Goal: Task Accomplishment & Management: Manage account settings

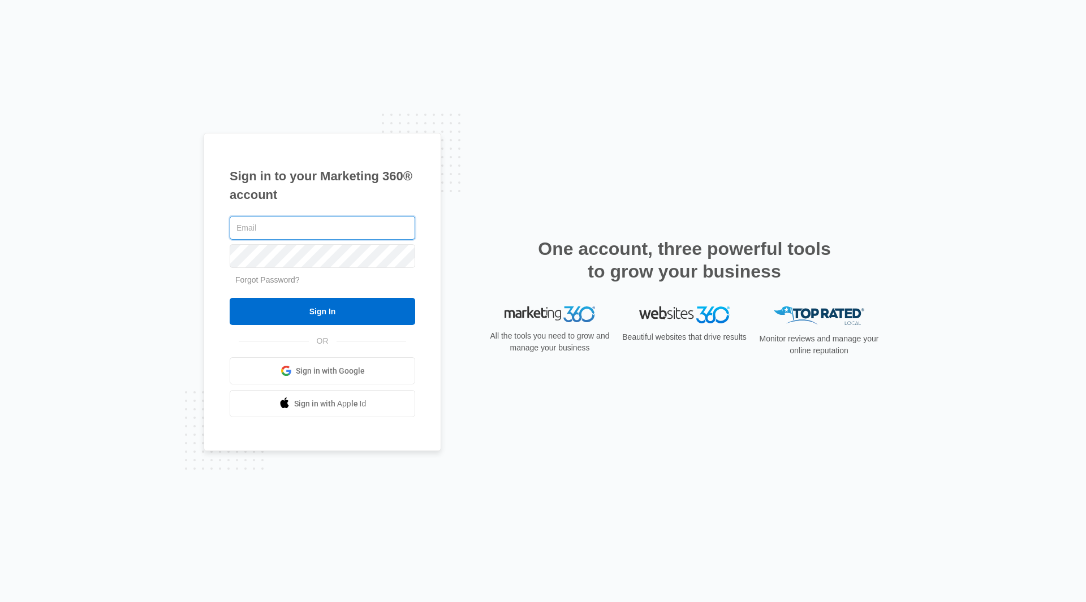
click at [340, 222] on input "text" at bounding box center [323, 228] width 186 height 24
type input "[EMAIL_ADDRESS][PERSON_NAME][DOMAIN_NAME]"
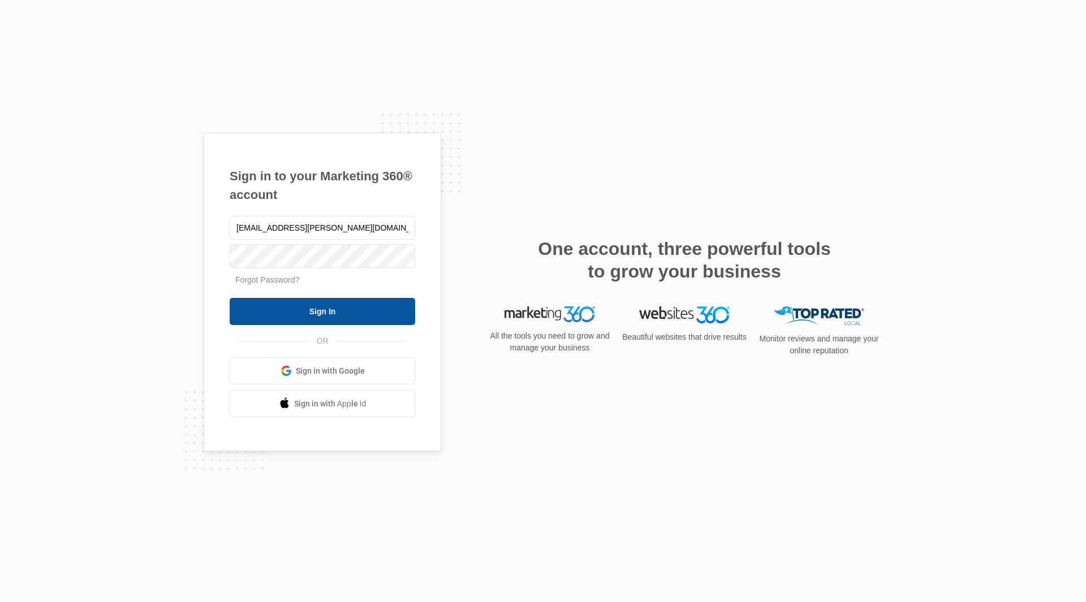
click at [331, 310] on input "Sign In" at bounding box center [323, 311] width 186 height 27
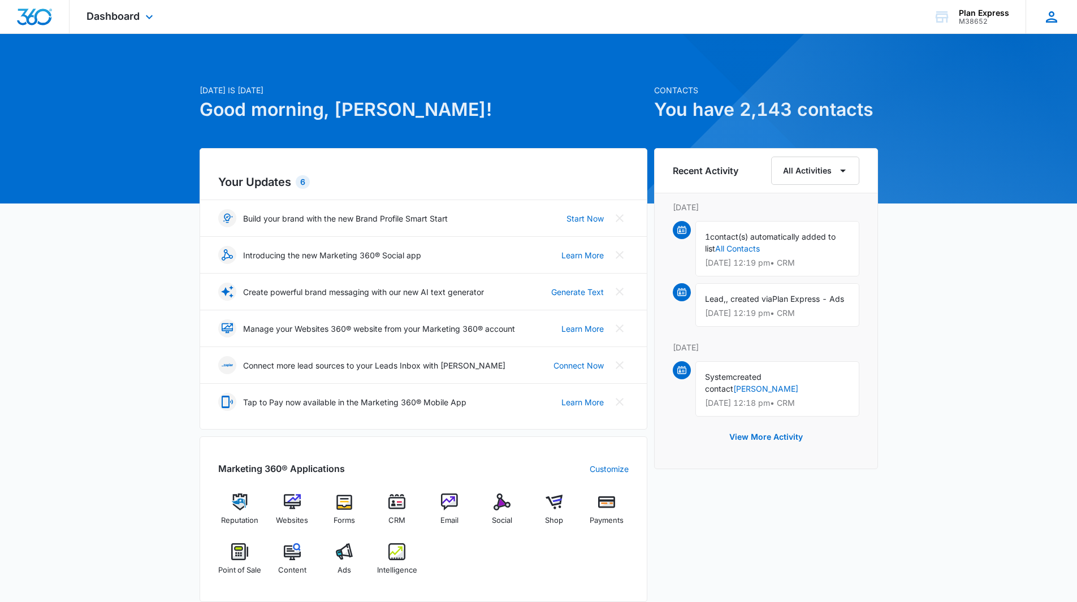
click at [1050, 21] on icon at bounding box center [1051, 16] width 11 height 11
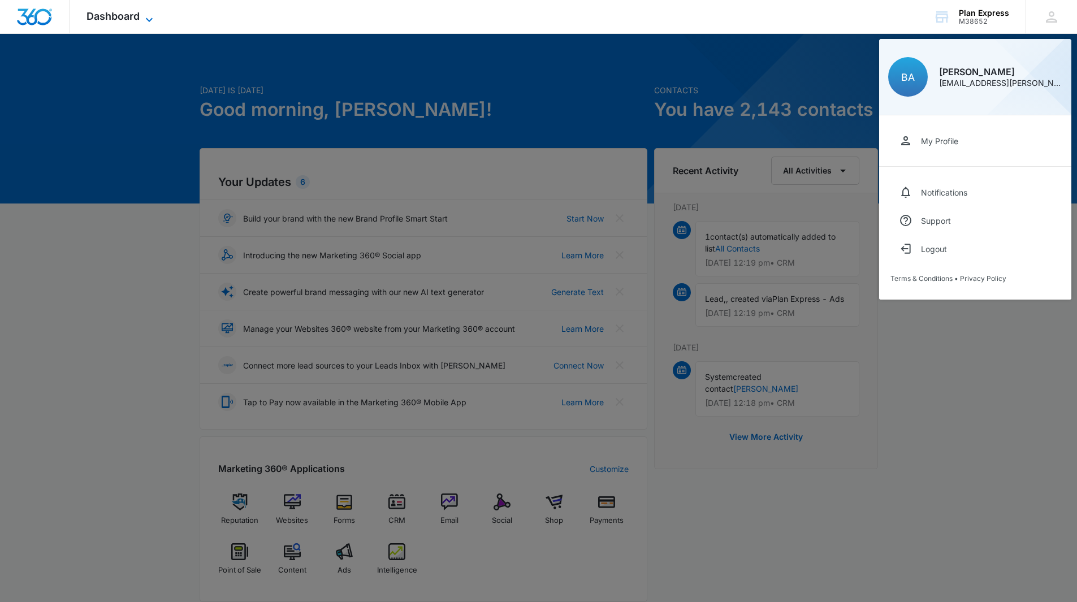
click at [153, 16] on icon at bounding box center [150, 20] width 14 height 14
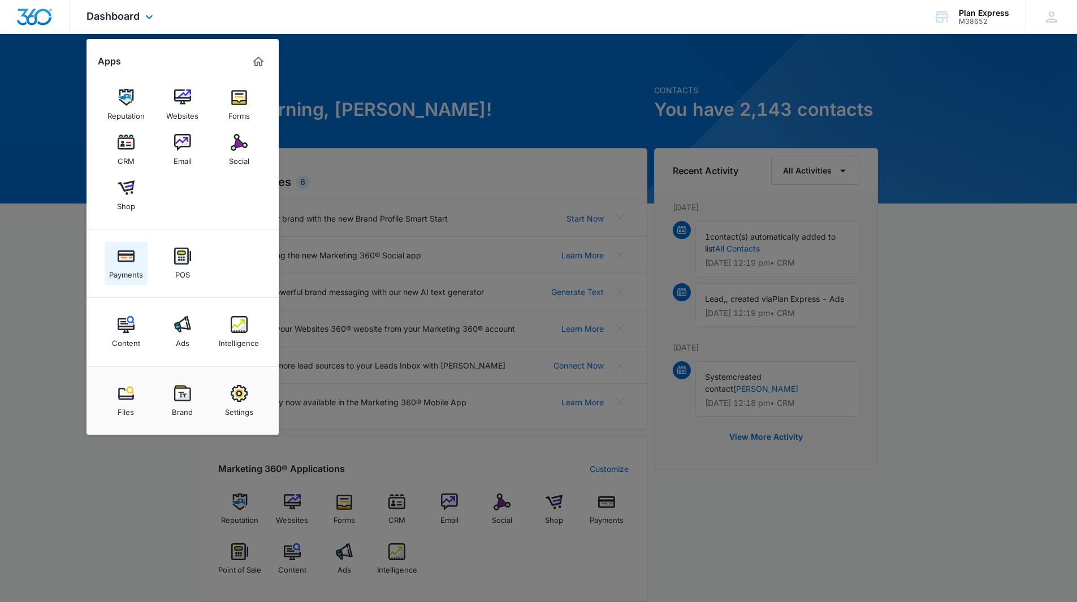
click at [123, 266] on div "Payments" at bounding box center [126, 272] width 34 height 15
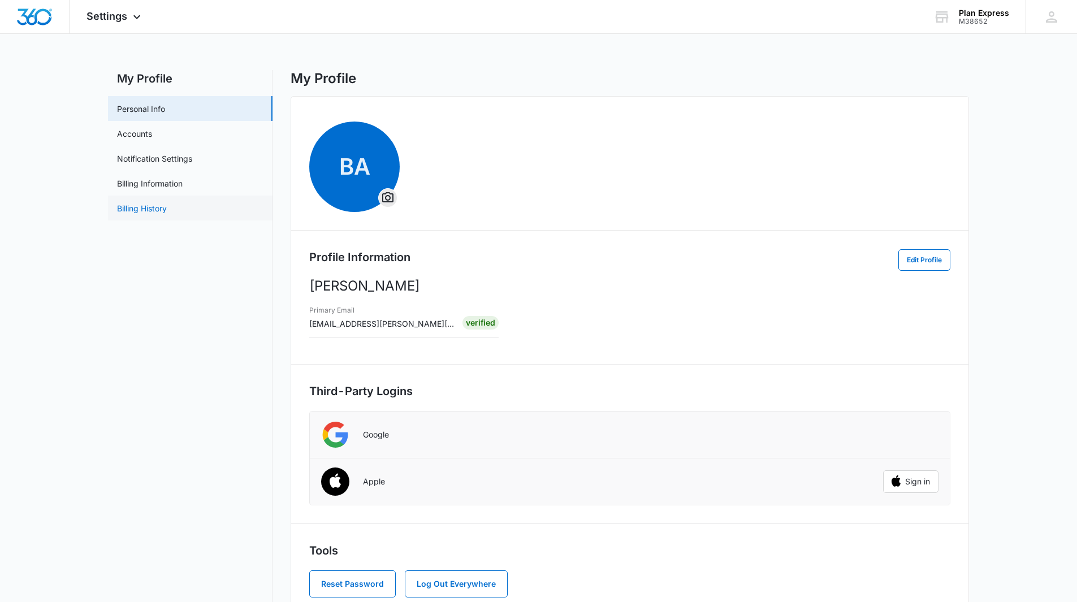
click at [143, 210] on link "Billing History" at bounding box center [142, 208] width 50 height 12
